Goal: Transaction & Acquisition: Purchase product/service

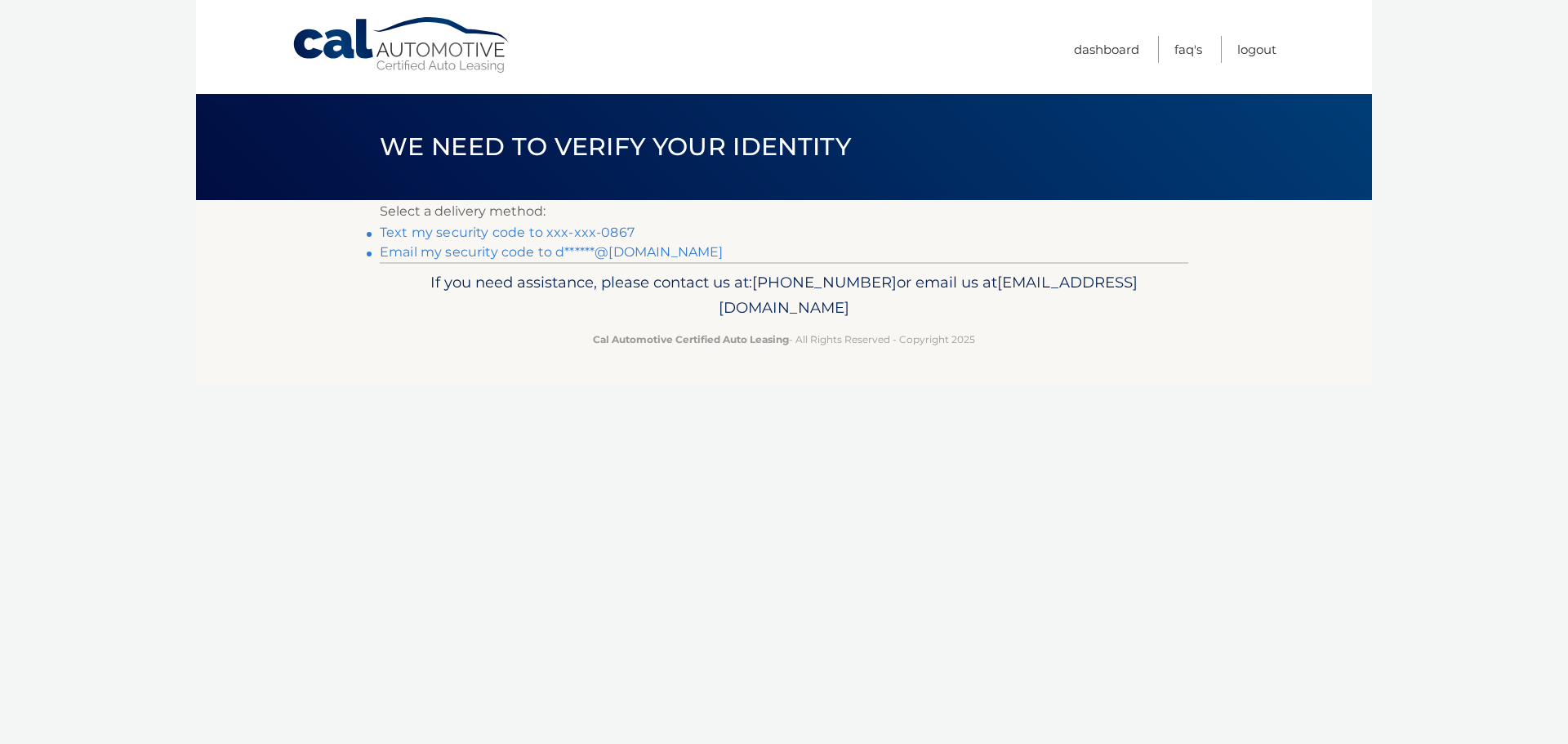
click at [521, 231] on link "Text my security code to xxx-xxx-0867" at bounding box center [507, 232] width 255 height 16
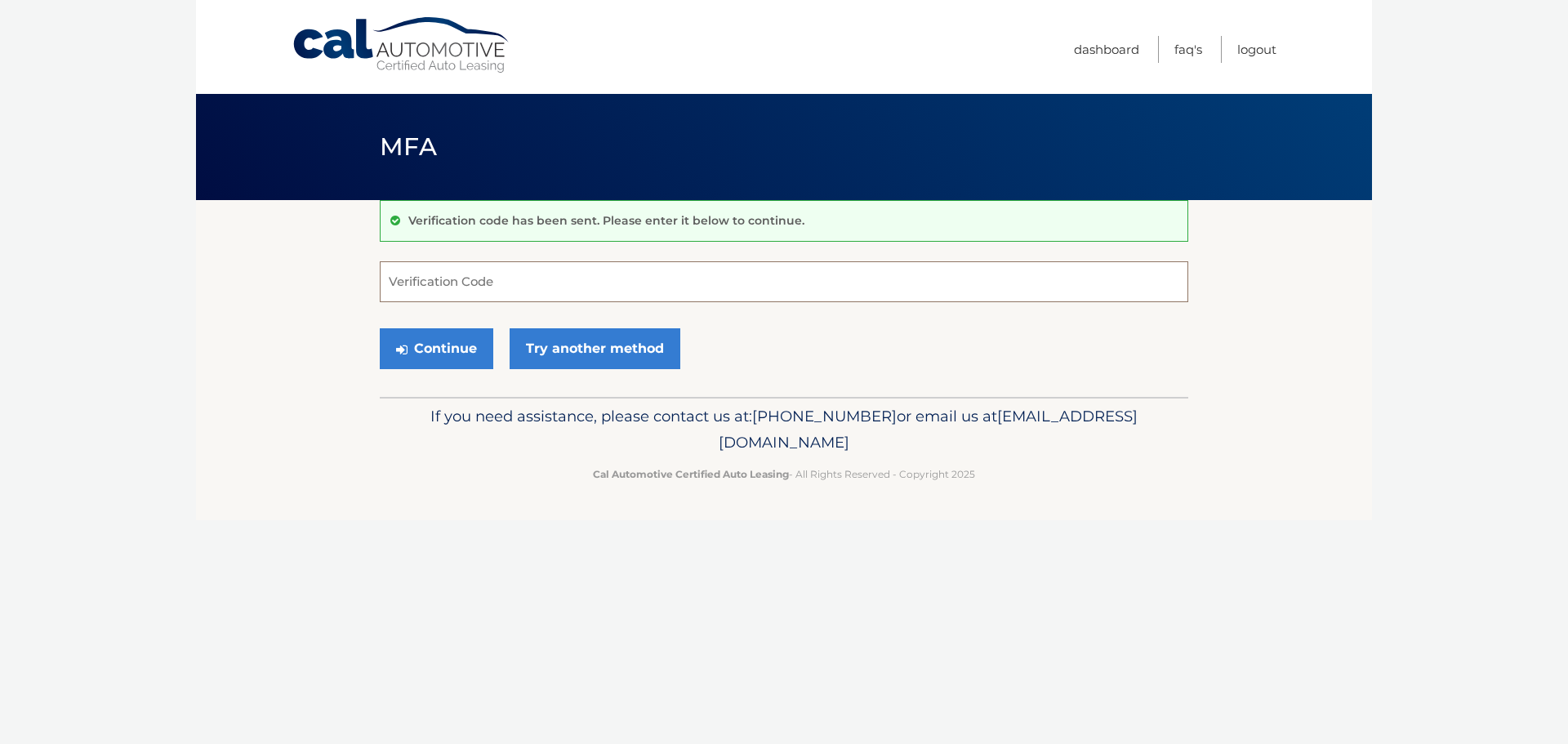
click at [433, 280] on input "Verification Code" at bounding box center [784, 282] width 809 height 41
type input "245262"
click at [452, 343] on button "Continue" at bounding box center [436, 349] width 114 height 41
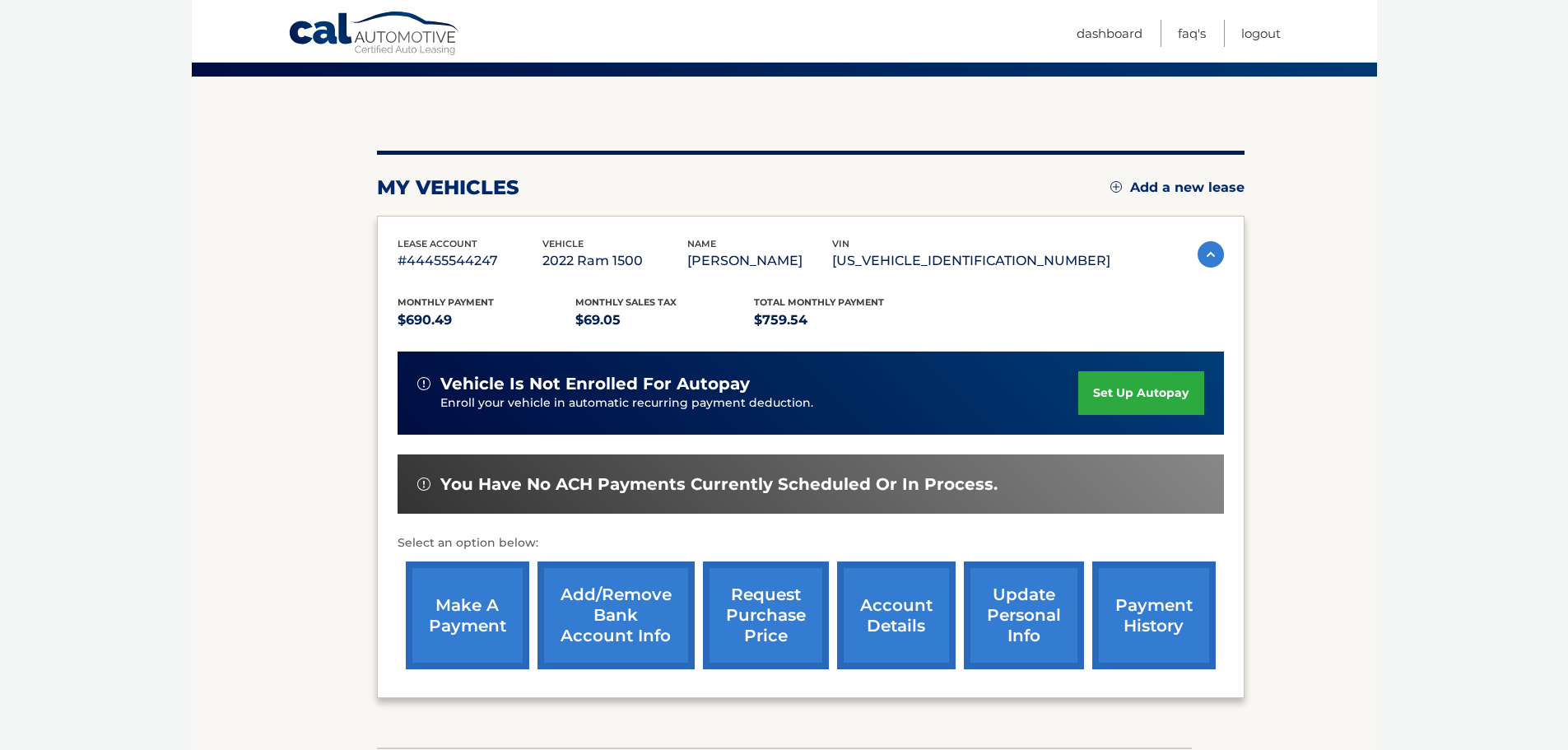
scroll to position [164, 0]
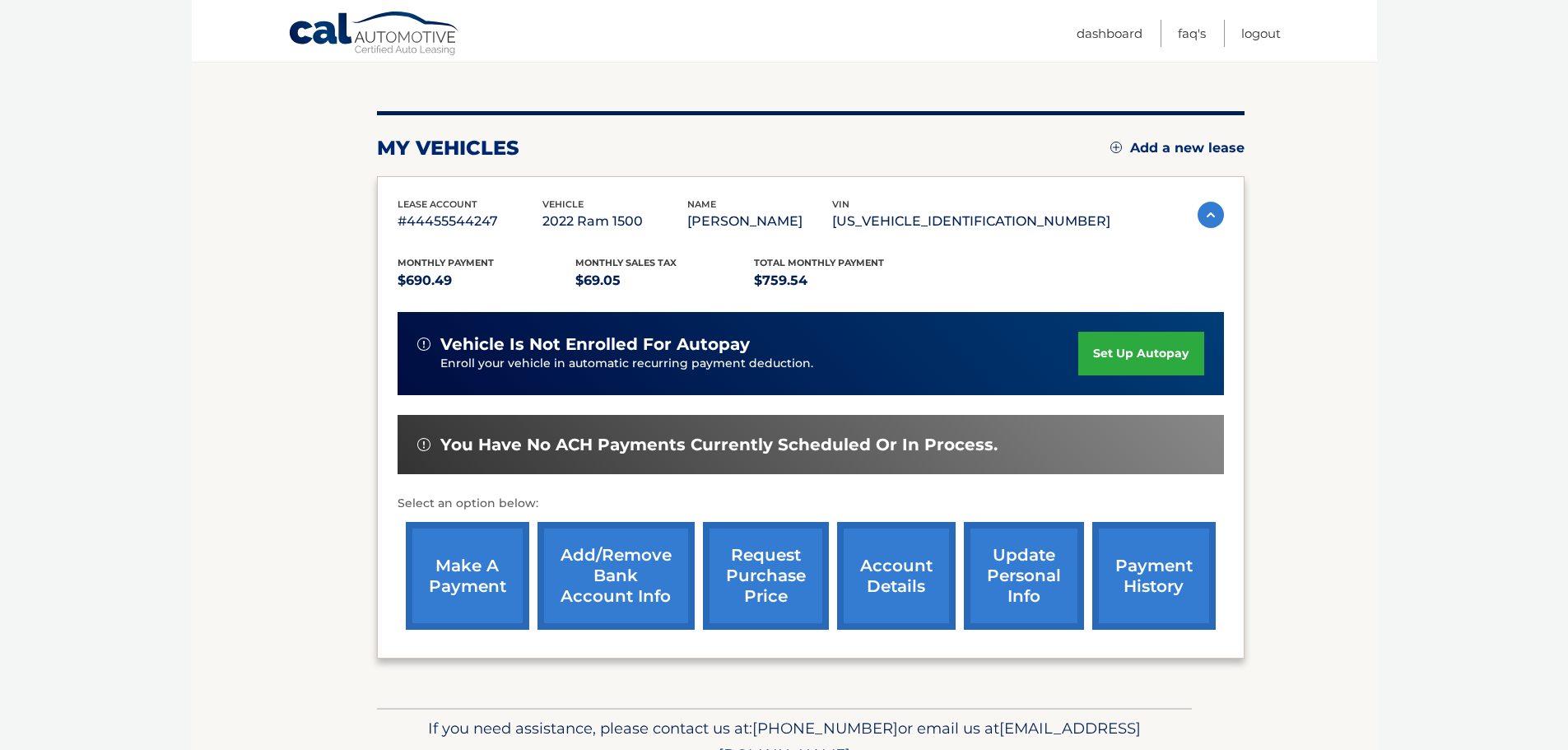
click at [470, 580] on link "make a payment" at bounding box center [467, 575] width 123 height 107
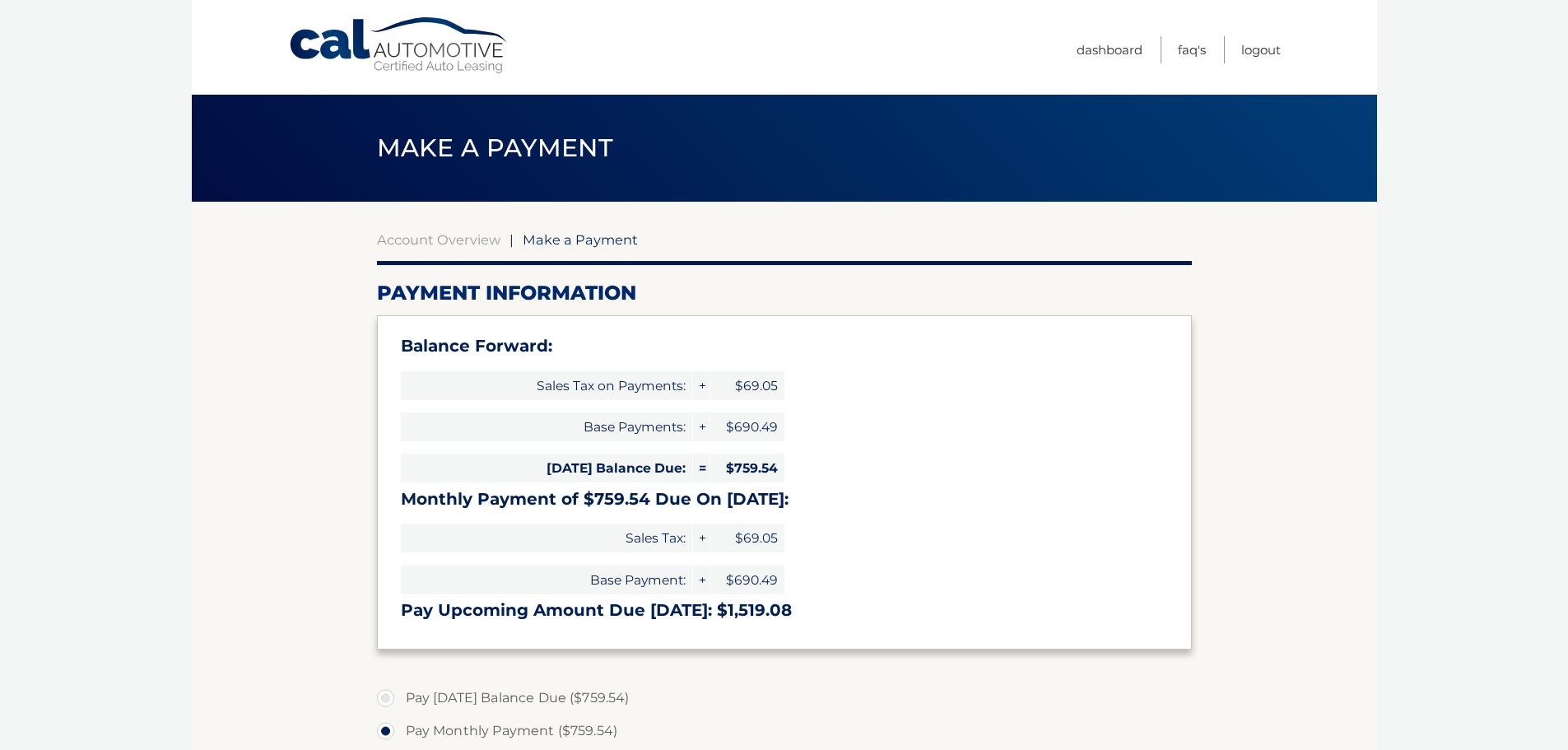
select select "MzliYTQ4NzktZmE3My00ZDMzLWEwZGQtYTc3NTU2NmI5YmNi"
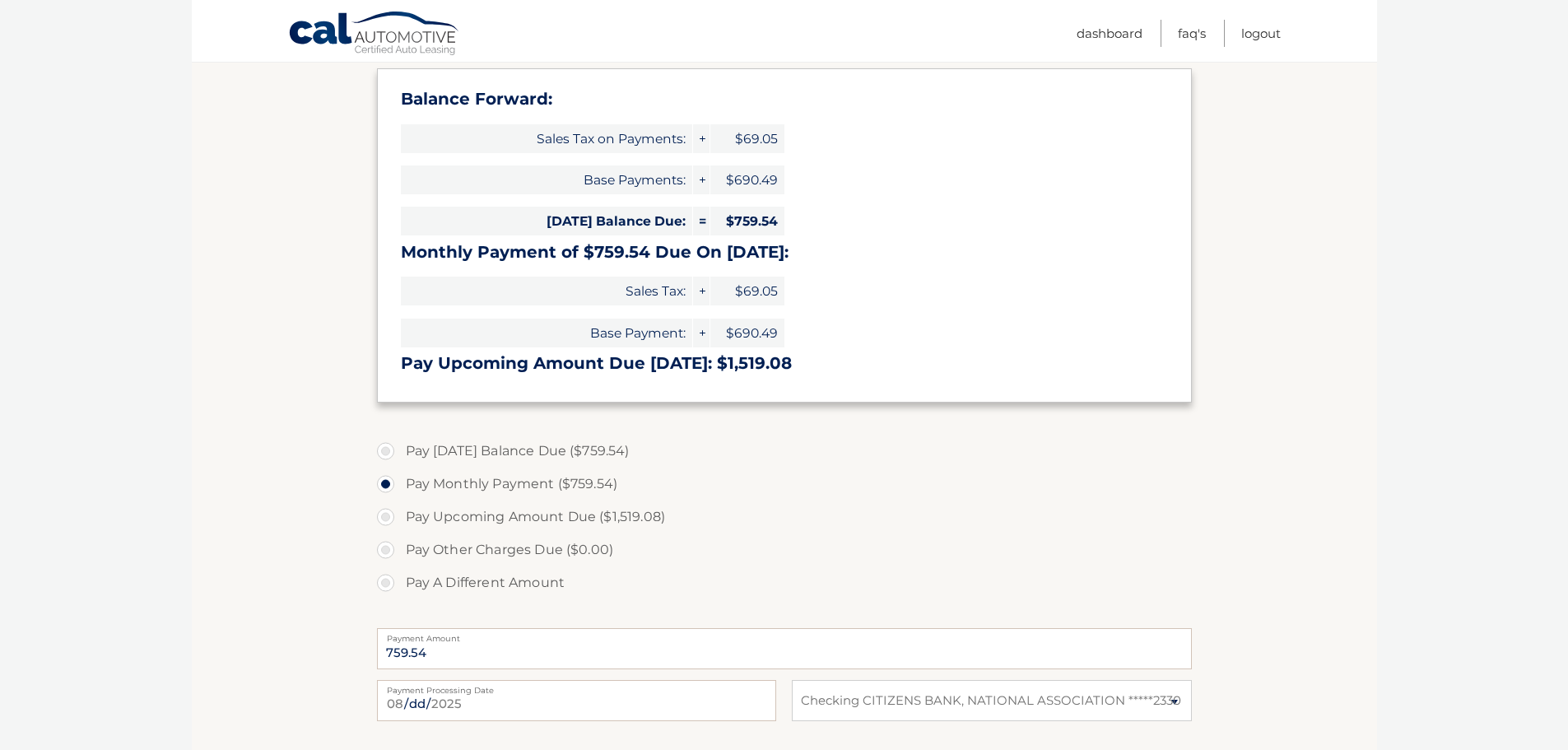
click at [387, 450] on label "Pay Today's Balance Due ($759.54)" at bounding box center [785, 451] width 815 height 33
click at [387, 450] on input "Pay Today's Balance Due ($759.54)" at bounding box center [392, 448] width 17 height 27
radio input "true"
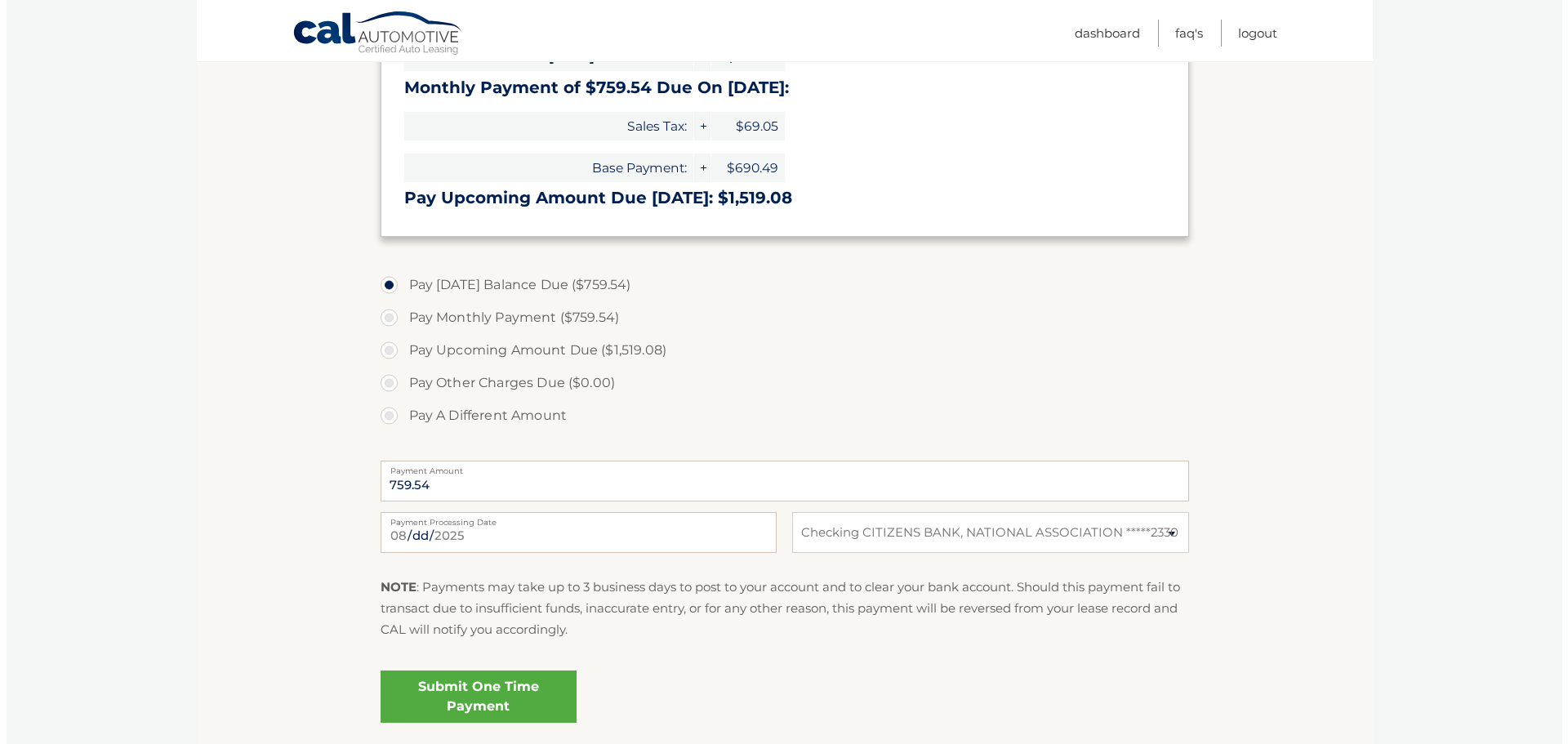
scroll to position [409, 0]
click at [479, 689] on link "Submit One Time Payment" at bounding box center [472, 695] width 196 height 52
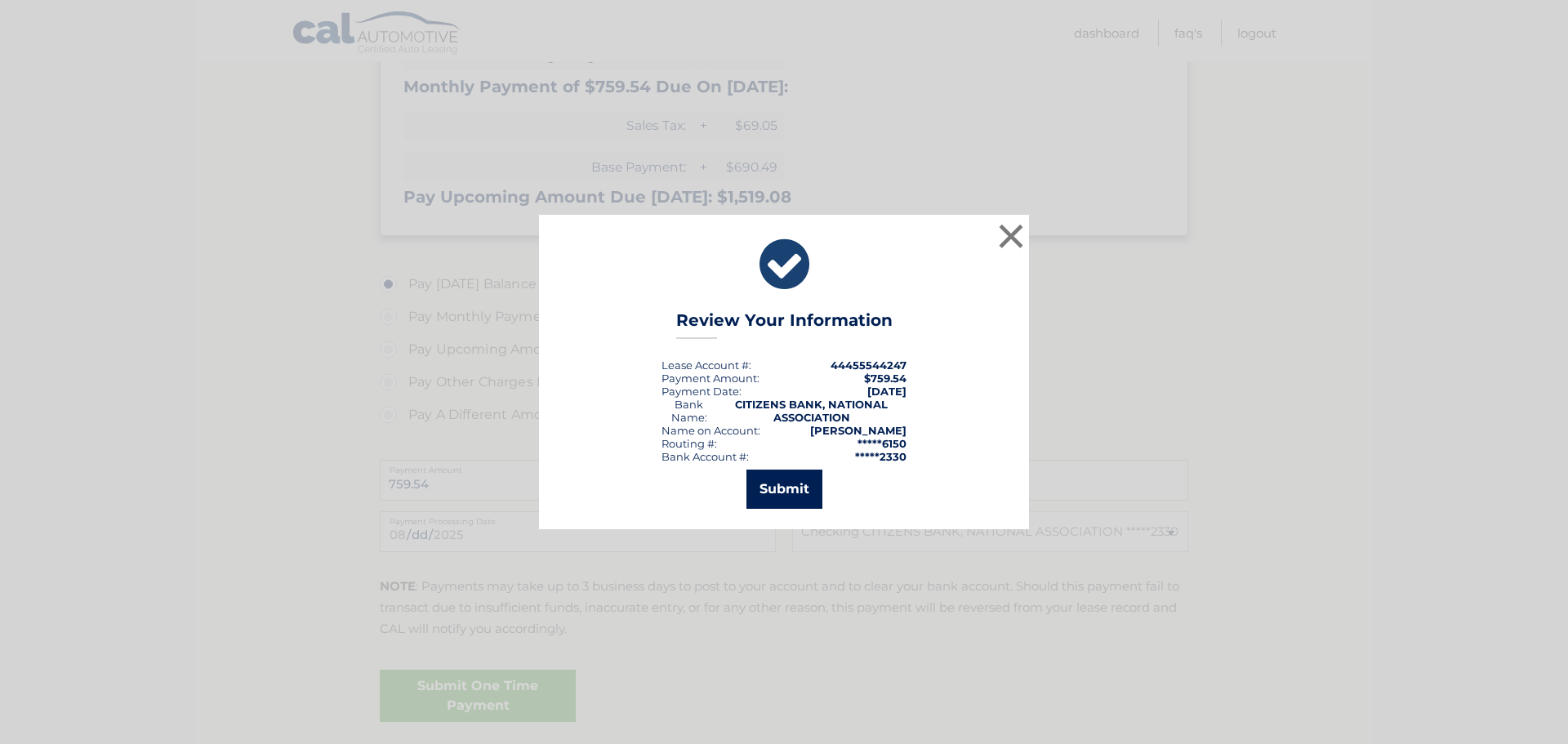
click at [805, 479] on button "Submit" at bounding box center [784, 489] width 76 height 40
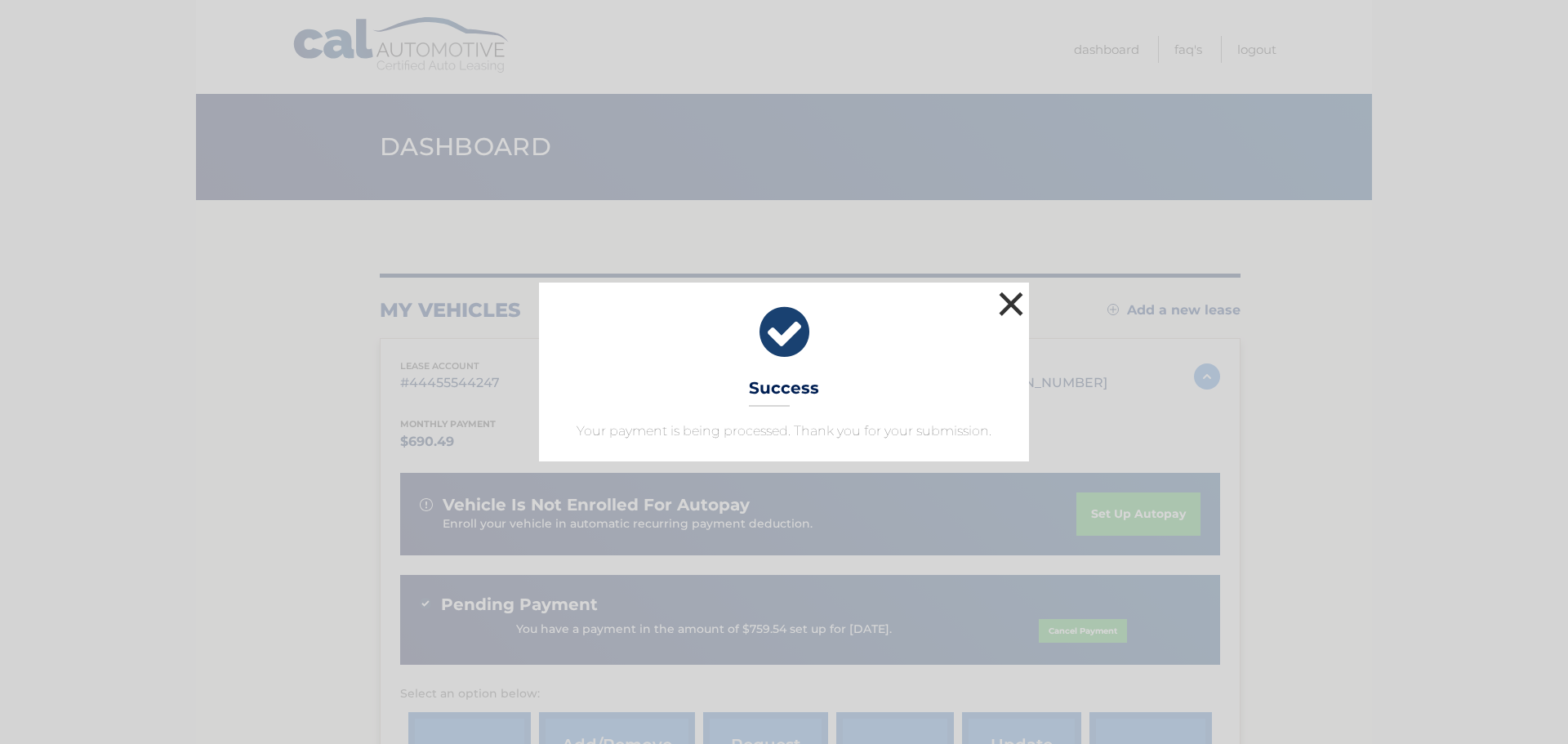
click at [1011, 298] on button "×" at bounding box center [1010, 303] width 33 height 33
